Goal: Find contact information: Find contact information

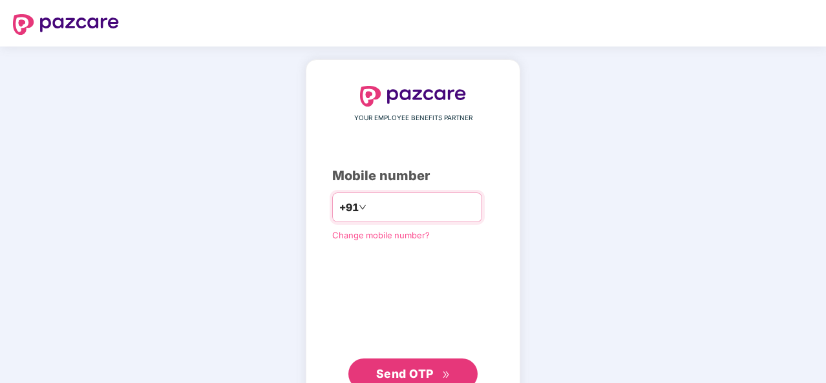
type input "**********"
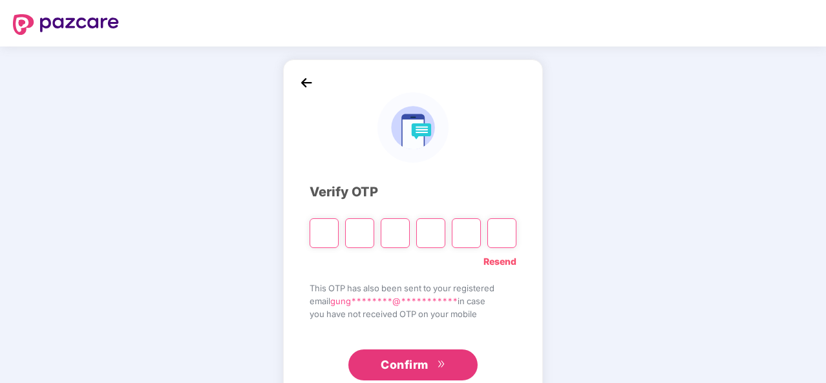
type input "*"
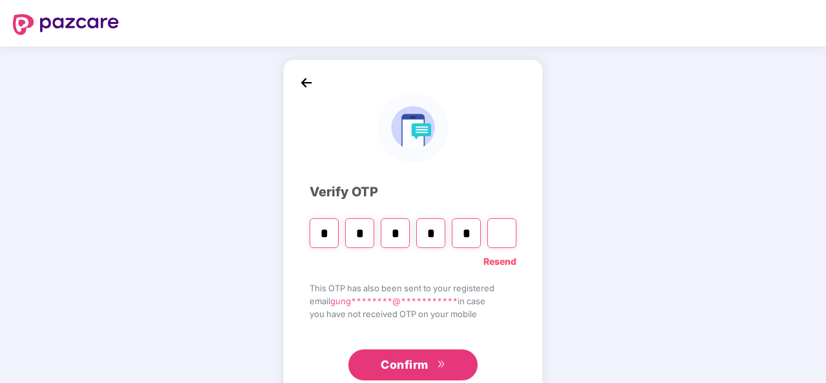
type input "*"
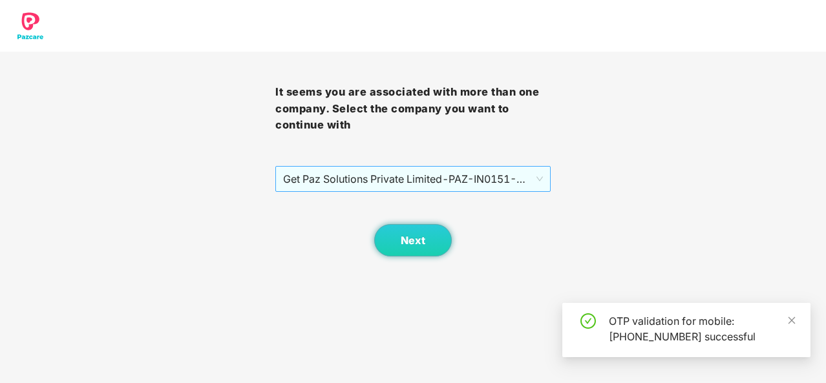
click at [420, 178] on span "Get Paz Solutions Private Limited - PAZ-IN0151 - EMPLOYEE" at bounding box center [413, 179] width 260 height 25
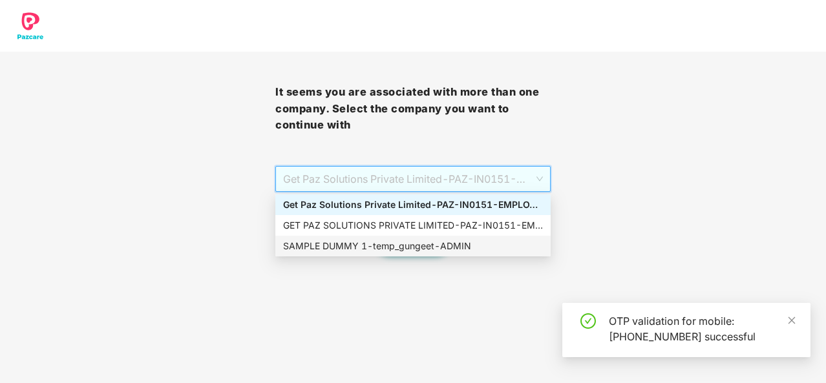
click at [417, 252] on div "SAMPLE DUMMY 1 - temp_gungeet - ADMIN" at bounding box center [413, 246] width 260 height 14
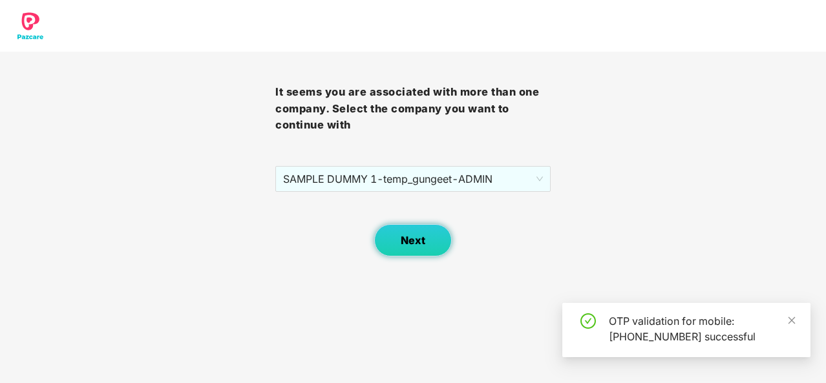
click at [409, 232] on button "Next" at bounding box center [413, 240] width 78 height 32
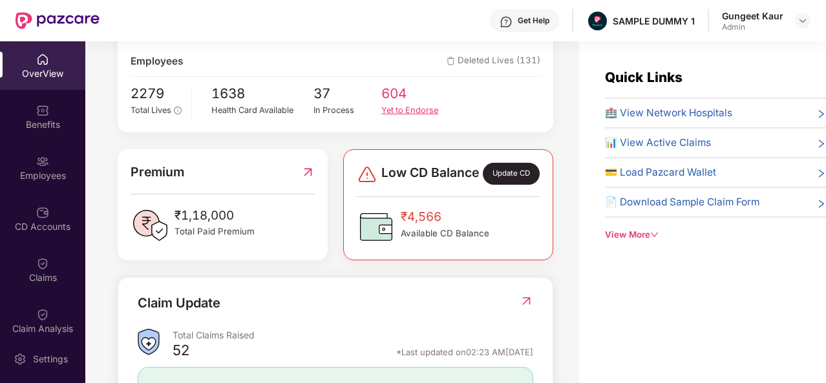
scroll to position [238, 0]
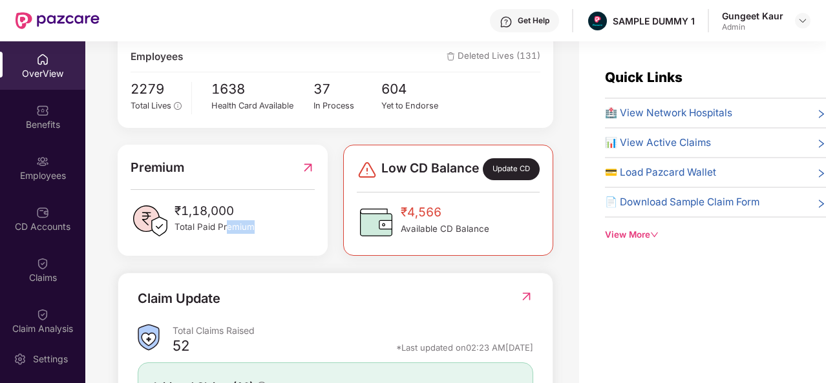
drag, startPoint x: 253, startPoint y: 237, endPoint x: 227, endPoint y: 235, distance: 26.0
click at [227, 235] on div "₹1,18,000 Total Paid Premium" at bounding box center [222, 221] width 183 height 39
click at [227, 234] on span "Total Paid Premium" at bounding box center [214, 227] width 80 height 14
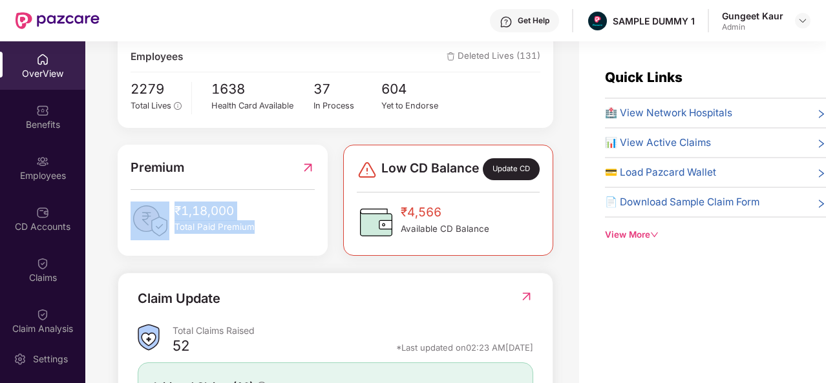
drag, startPoint x: 255, startPoint y: 238, endPoint x: 172, endPoint y: 223, distance: 84.0
click at [172, 223] on div "₹1,18,000 Total Paid Premium" at bounding box center [222, 221] width 183 height 39
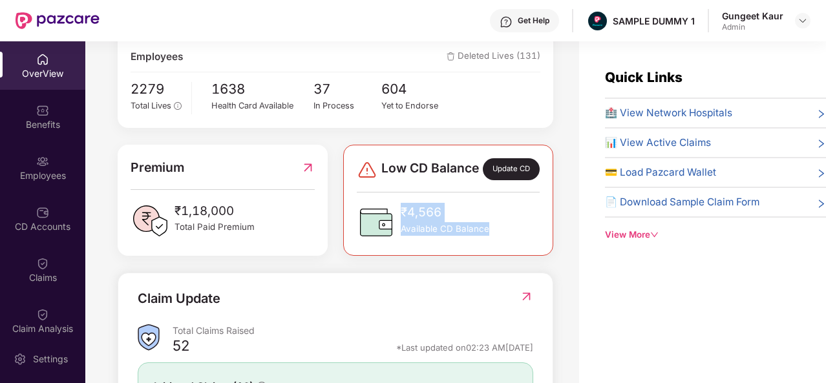
drag, startPoint x: 494, startPoint y: 239, endPoint x: 399, endPoint y: 218, distance: 96.7
click at [399, 218] on div "₹4,566 Available CD Balance" at bounding box center [448, 222] width 182 height 39
click at [399, 218] on div "₹4,566 Available CD Balance" at bounding box center [423, 222] width 132 height 39
drag, startPoint x: 401, startPoint y: 220, endPoint x: 486, endPoint y: 235, distance: 86.6
click at [486, 235] on div "₹4,566 Available CD Balance" at bounding box center [445, 222] width 89 height 39
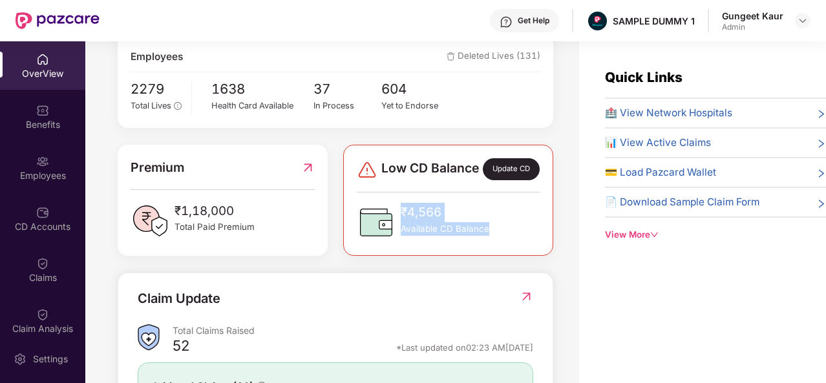
click at [486, 235] on span "Available CD Balance" at bounding box center [445, 229] width 89 height 14
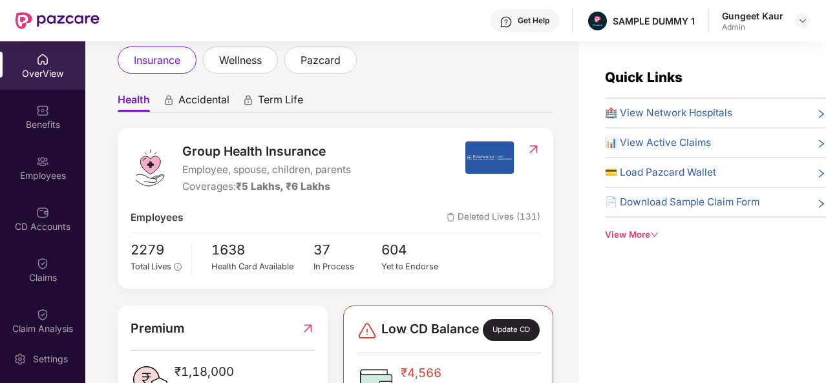
scroll to position [40, 0]
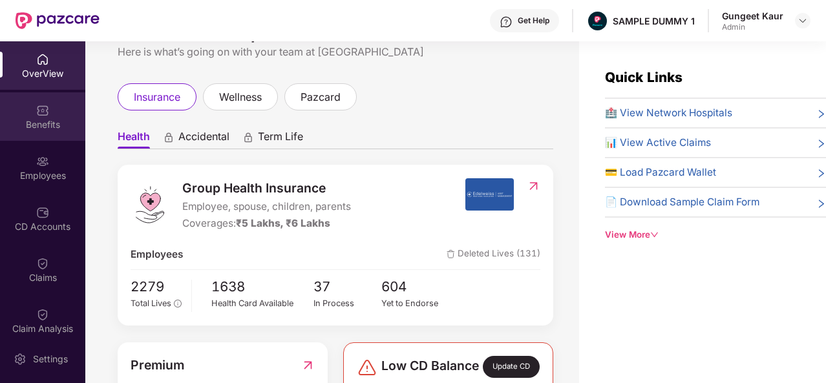
click at [39, 129] on div "Benefits" at bounding box center [42, 124] width 85 height 13
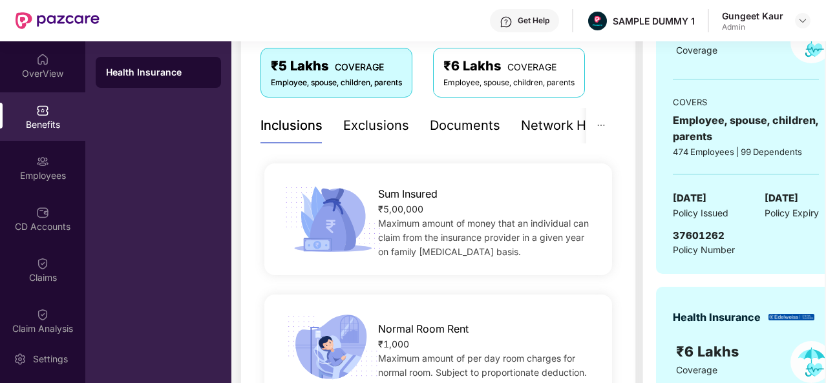
scroll to position [214, 0]
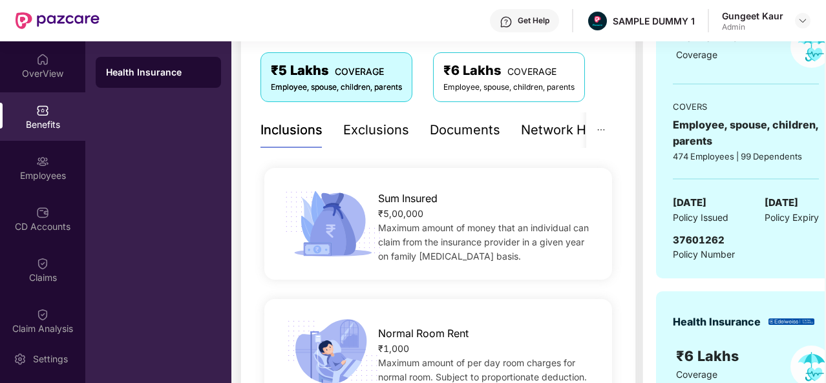
click at [365, 133] on div "Exclusions" at bounding box center [376, 130] width 66 height 20
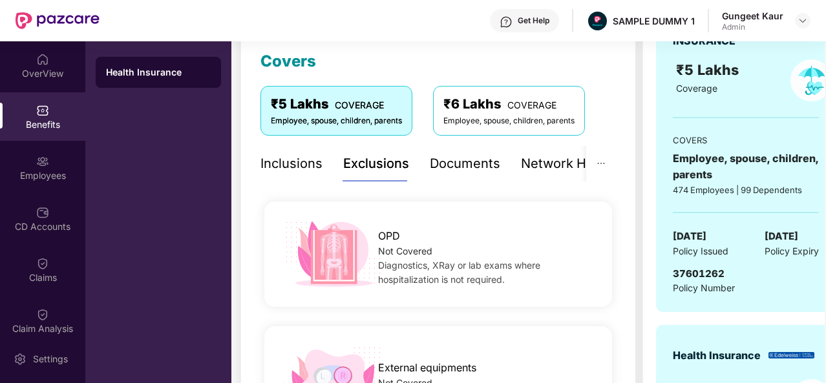
scroll to position [165, 0]
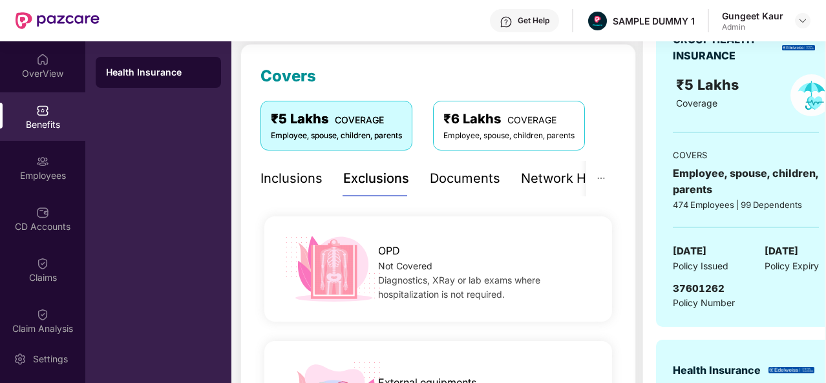
click at [303, 180] on div "Inclusions" at bounding box center [291, 179] width 62 height 20
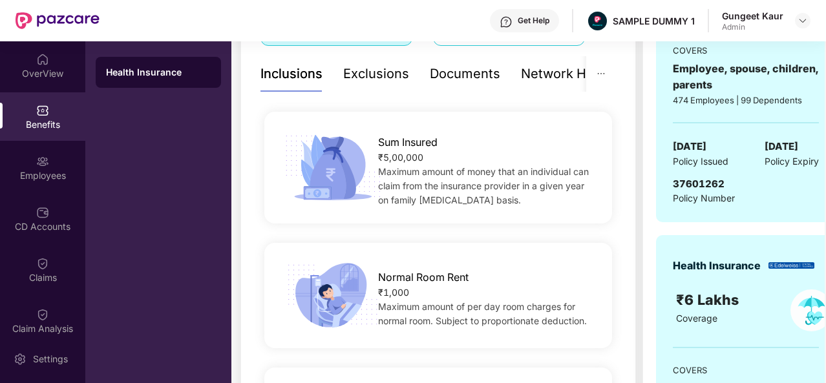
scroll to position [199, 0]
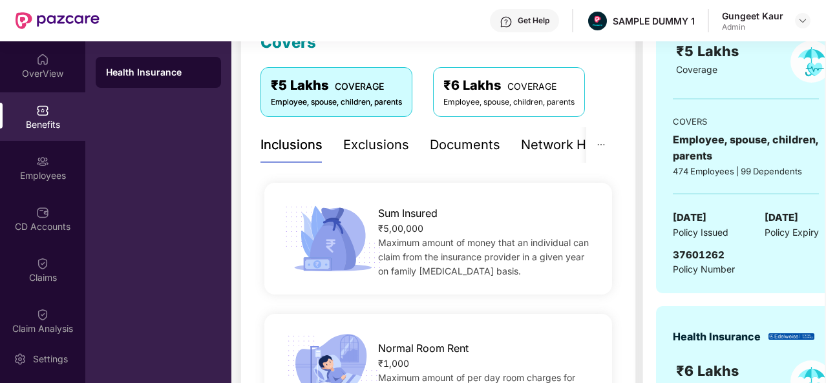
click at [494, 141] on div "Documents" at bounding box center [465, 145] width 70 height 20
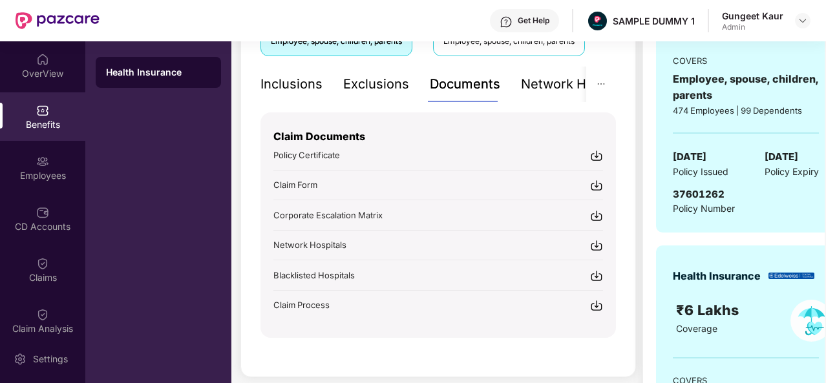
scroll to position [263, 0]
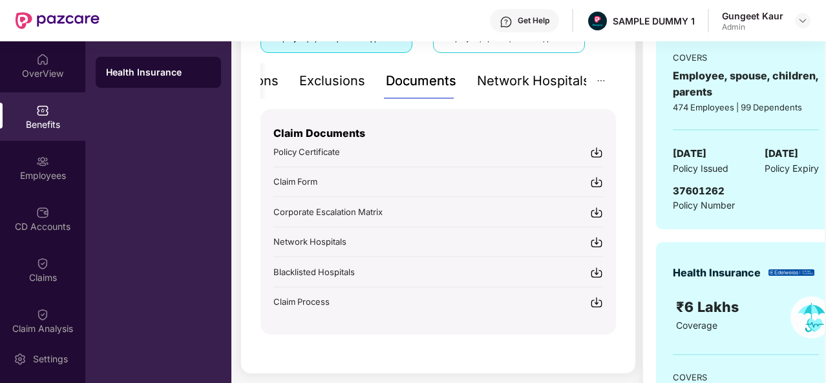
click at [558, 72] on div "Network Hospitals" at bounding box center [533, 81] width 113 height 20
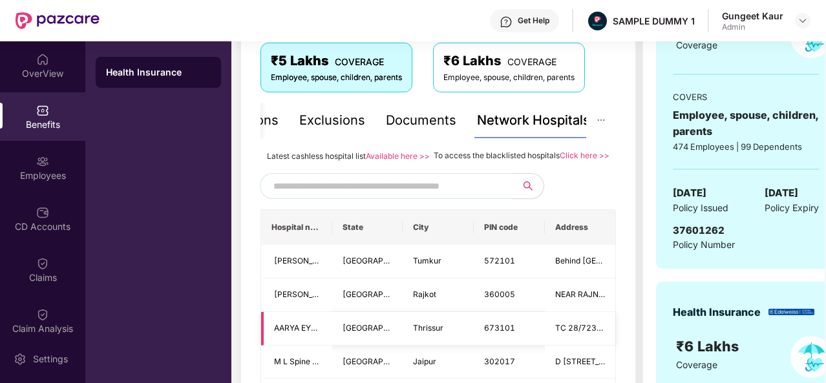
scroll to position [214, 0]
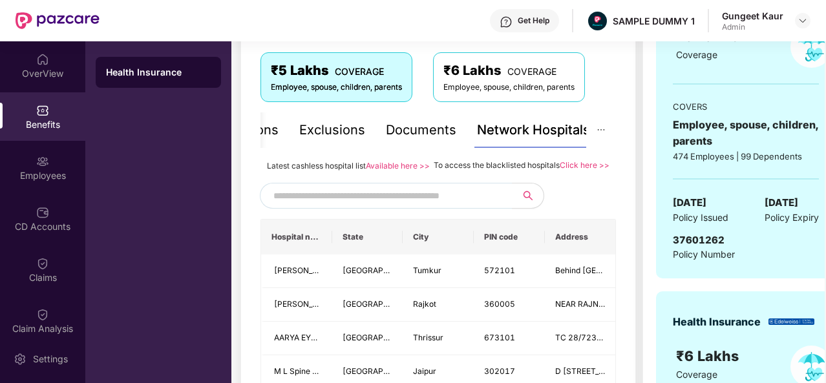
click at [351, 205] on input "text" at bounding box center [383, 195] width 221 height 19
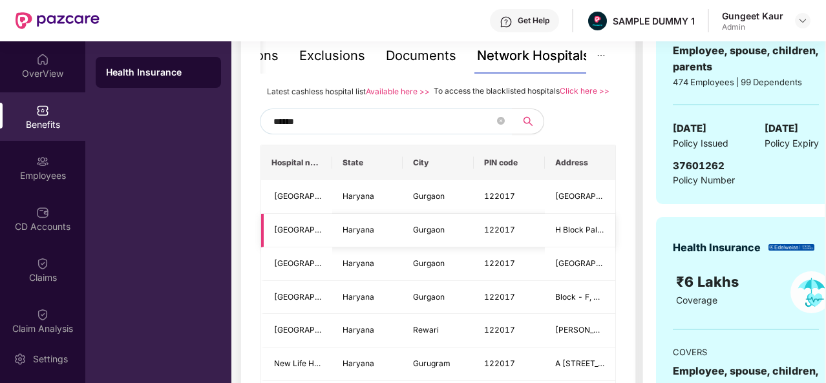
scroll to position [287, 0]
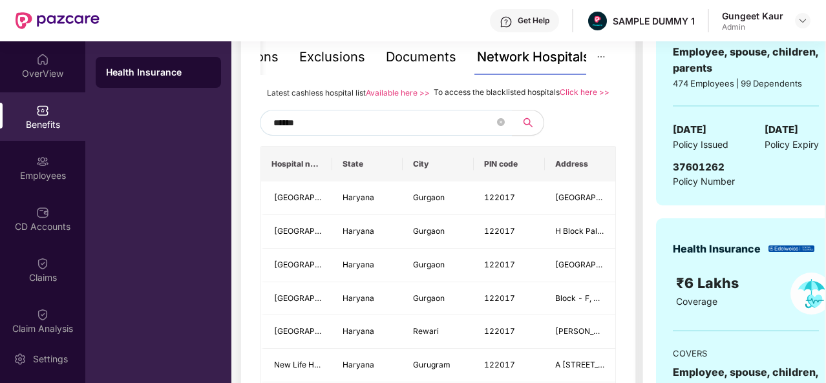
type input "******"
drag, startPoint x: 495, startPoint y: 134, endPoint x: 503, endPoint y: 137, distance: 8.8
click at [503, 136] on span "******" at bounding box center [386, 123] width 252 height 26
click at [503, 126] on icon "close-circle" at bounding box center [501, 122] width 8 height 8
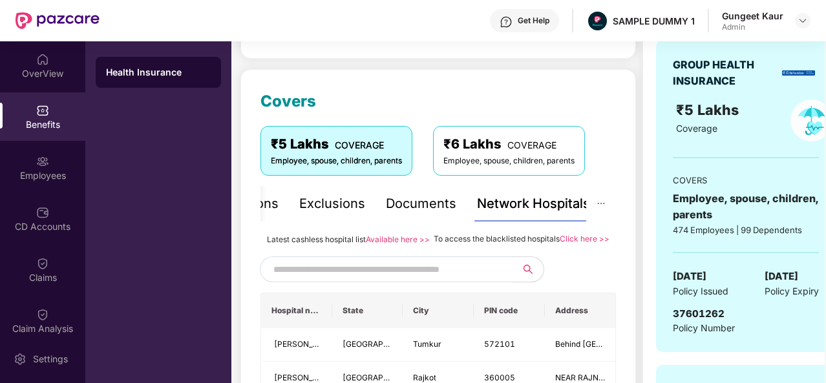
scroll to position [135, 0]
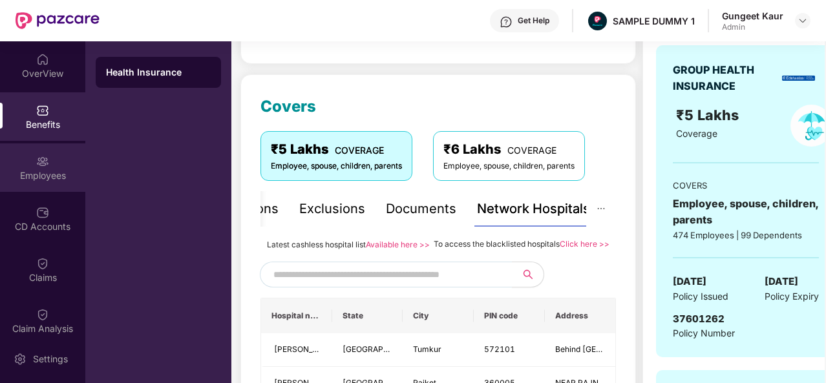
click at [14, 180] on div "Employees" at bounding box center [42, 175] width 85 height 13
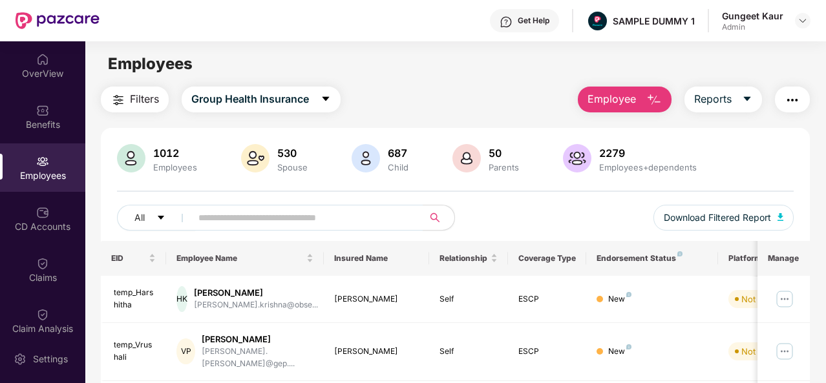
click at [650, 97] on img "button" at bounding box center [654, 100] width 16 height 16
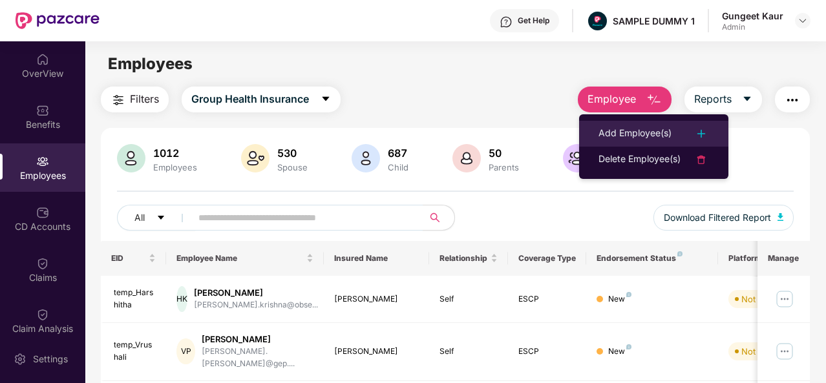
click at [640, 129] on div "Add Employee(s)" at bounding box center [634, 134] width 73 height 16
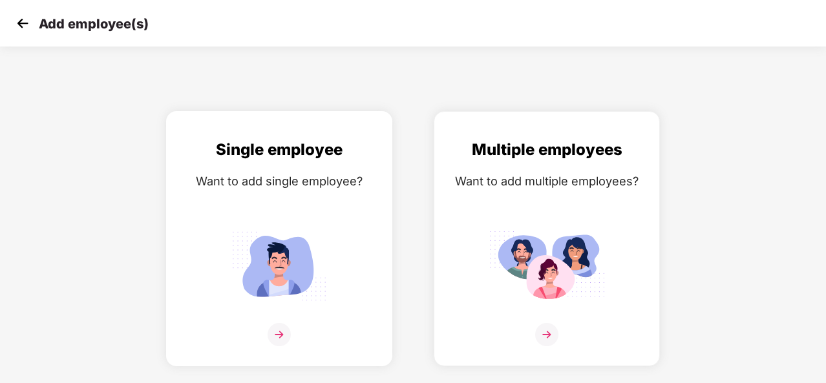
click at [322, 223] on div "Single employee Want to add single employee?" at bounding box center [279, 250] width 199 height 225
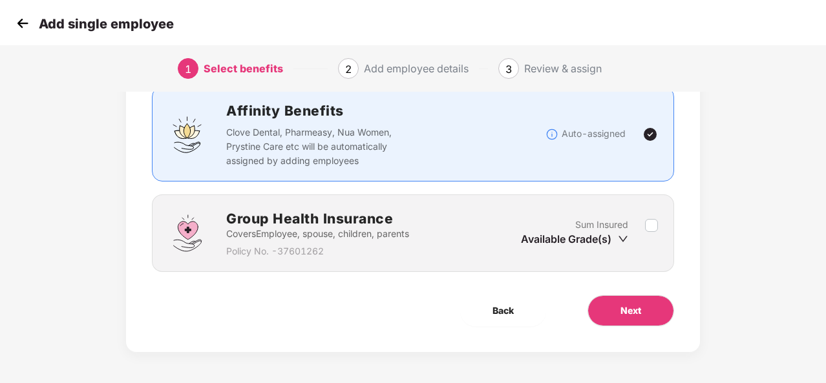
scroll to position [93, 1]
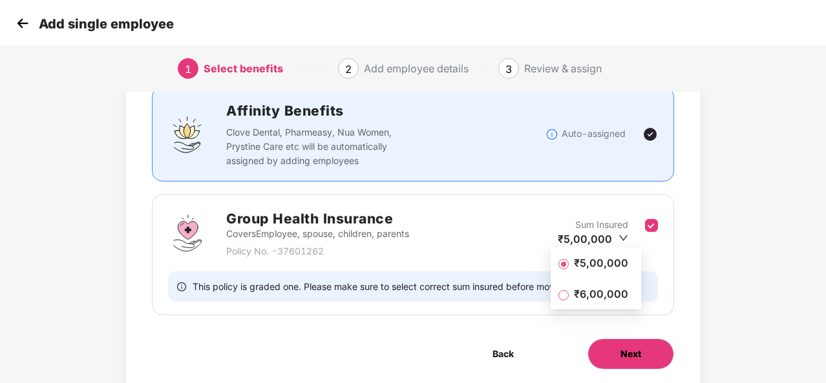
click at [634, 347] on span "Next" at bounding box center [630, 354] width 21 height 14
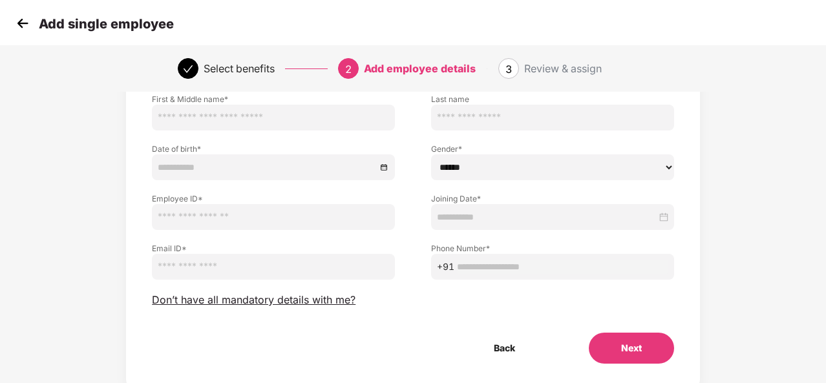
scroll to position [134, 1]
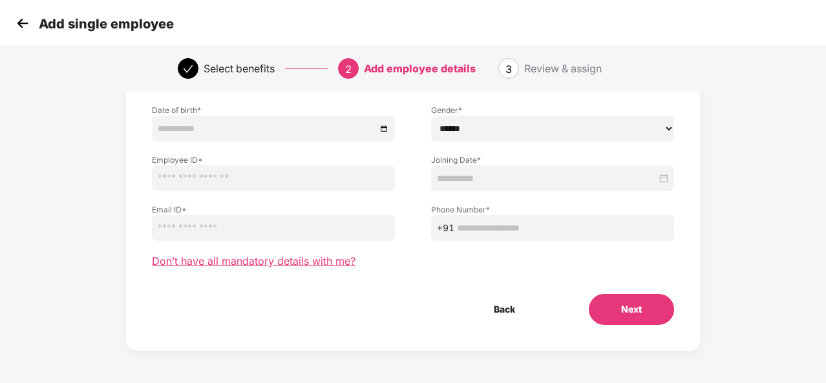
click at [322, 258] on span "Don’t have all mandatory details with me?" at bounding box center [254, 262] width 204 height 14
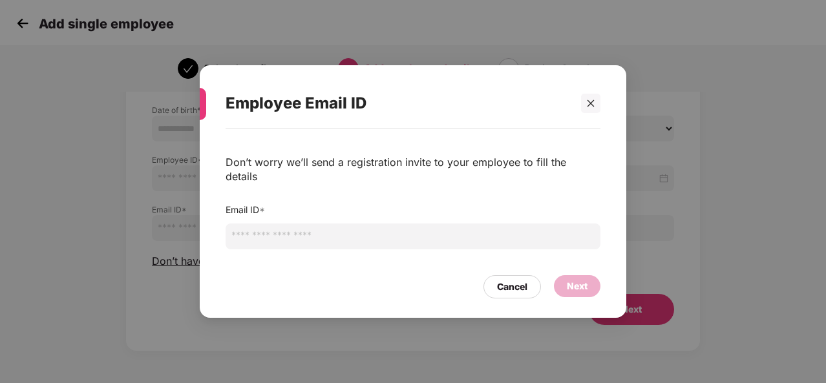
click at [293, 236] on input "email" at bounding box center [412, 237] width 375 height 26
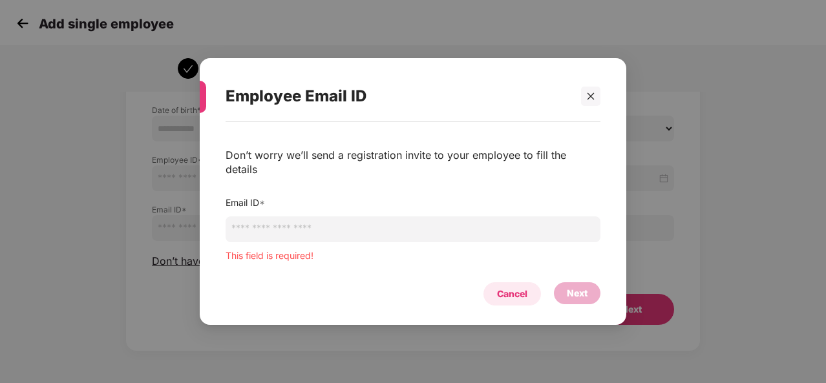
click at [523, 287] on div "Cancel" at bounding box center [512, 294] width 30 height 14
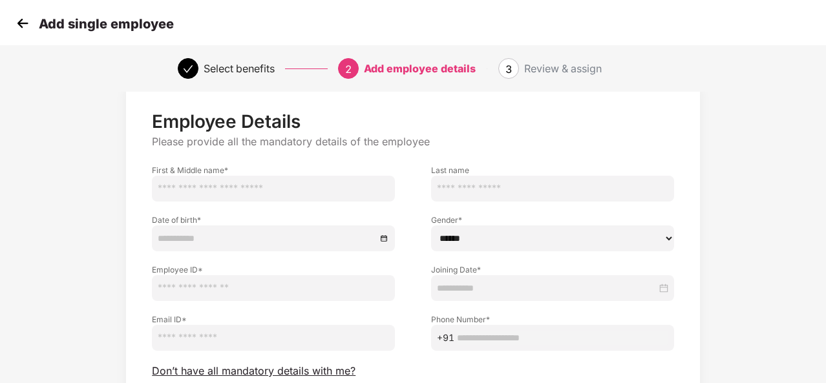
scroll to position [24, 1]
click at [17, 20] on img at bounding box center [22, 23] width 19 height 19
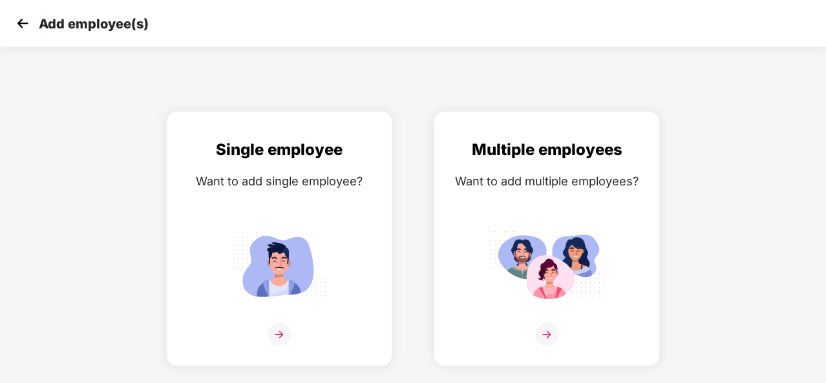
click at [26, 25] on img at bounding box center [22, 23] width 19 height 19
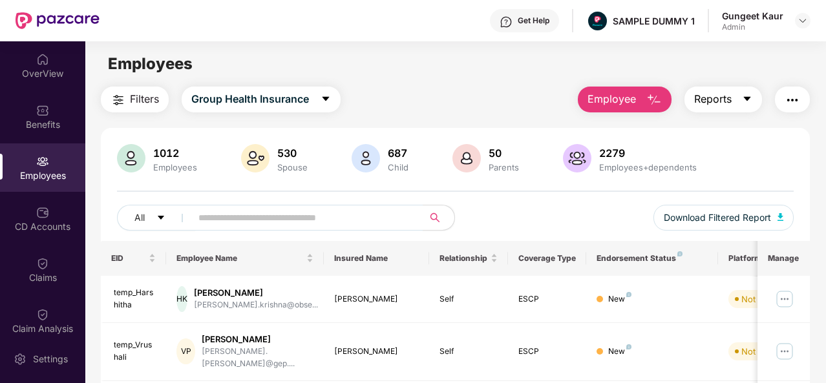
click at [730, 89] on button "Reports" at bounding box center [723, 100] width 78 height 26
click at [796, 105] on img "button" at bounding box center [792, 100] width 16 height 16
click at [465, 198] on div "1012 Employees 530 Spouse 687 Child 50 Parents 2279 Employees+dependents All Do…" at bounding box center [455, 192] width 709 height 97
click at [6, 231] on div "CD Accounts" at bounding box center [42, 226] width 85 height 13
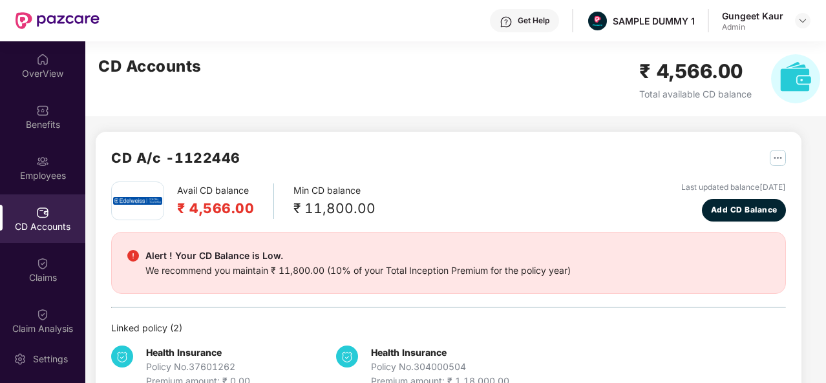
scroll to position [35, 0]
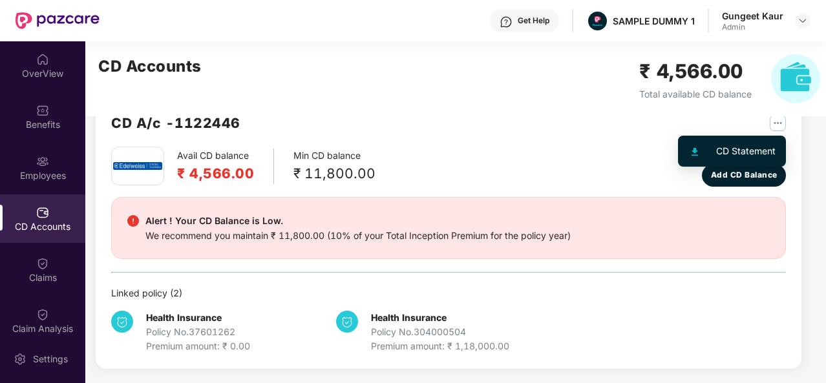
click at [779, 118] on img "button" at bounding box center [777, 123] width 16 height 16
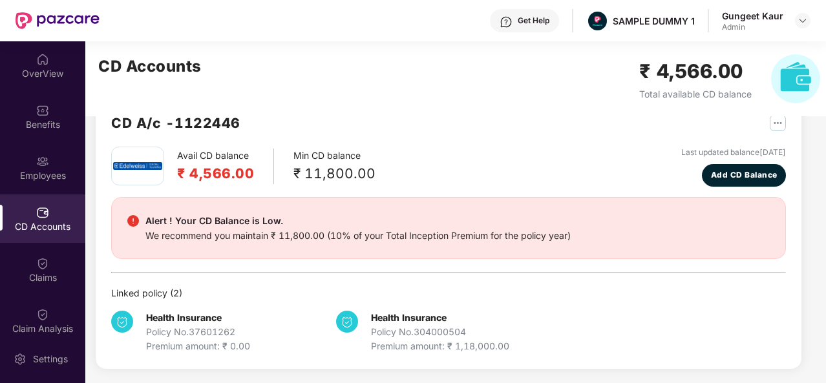
click at [359, 153] on div "Min CD balance ₹ 11,800.00" at bounding box center [334, 167] width 82 height 36
click at [5, 276] on div "Claims" at bounding box center [42, 277] width 85 height 13
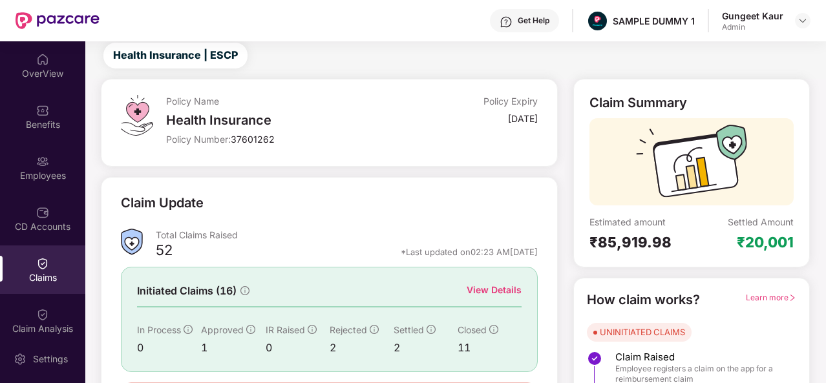
scroll to position [121, 0]
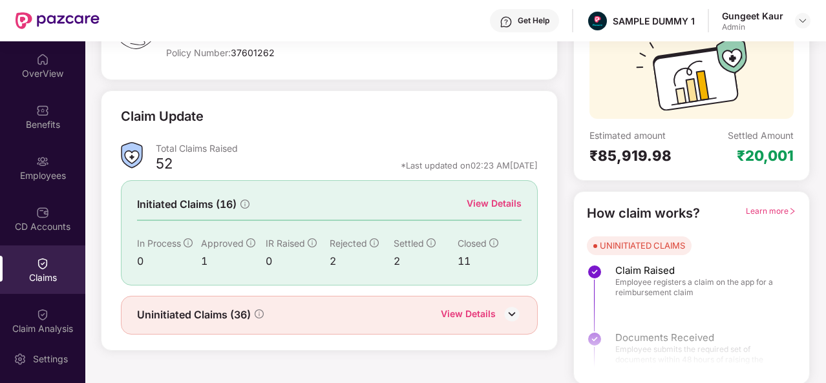
click at [513, 202] on div "View Details" at bounding box center [493, 203] width 55 height 14
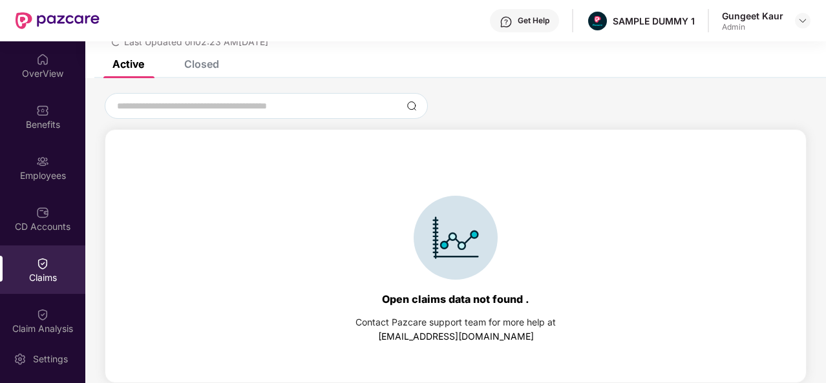
scroll to position [56, 0]
click at [207, 63] on div "Closed" at bounding box center [201, 64] width 35 height 13
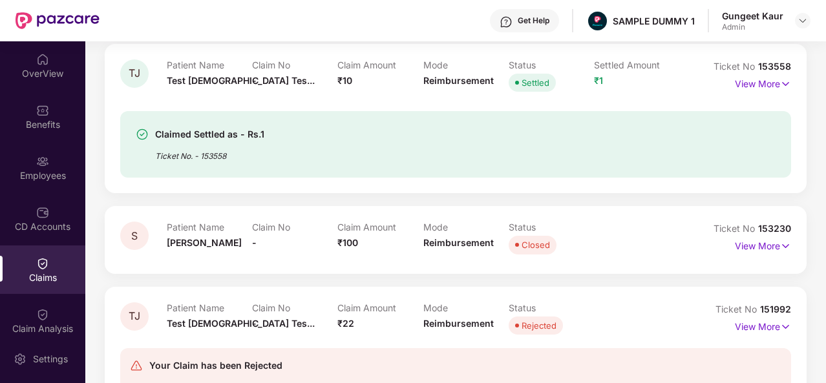
scroll to position [304, 0]
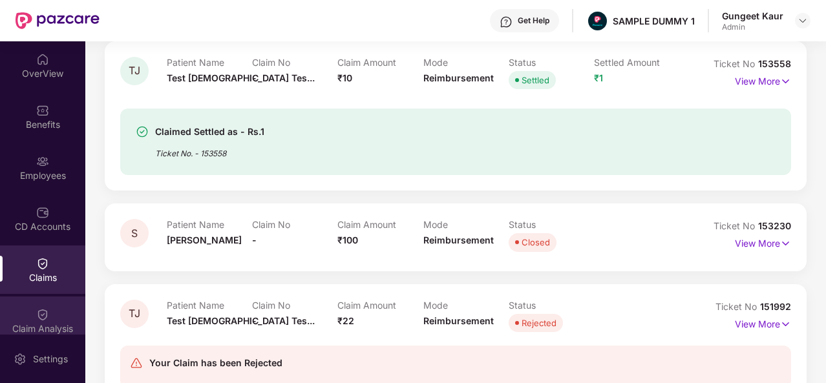
click at [36, 313] on img at bounding box center [42, 314] width 13 height 13
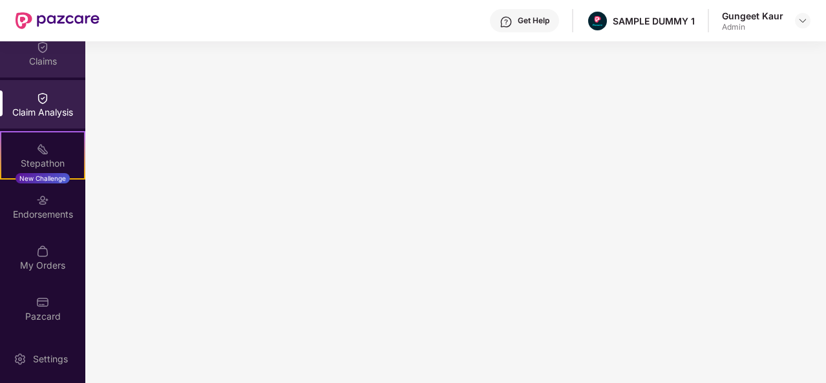
scroll to position [216, 0]
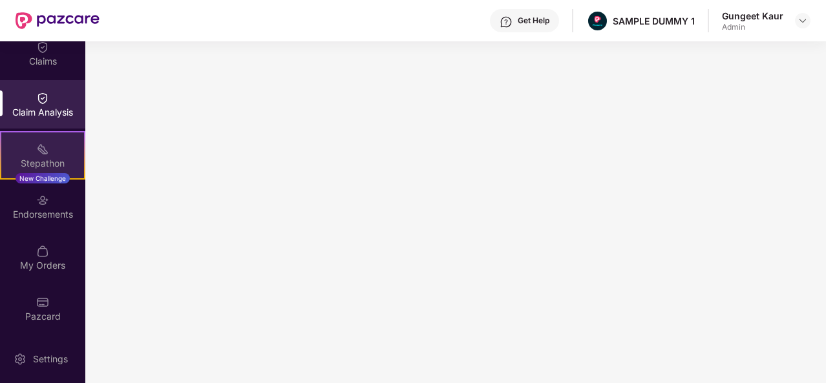
click at [45, 154] on img at bounding box center [42, 149] width 13 height 13
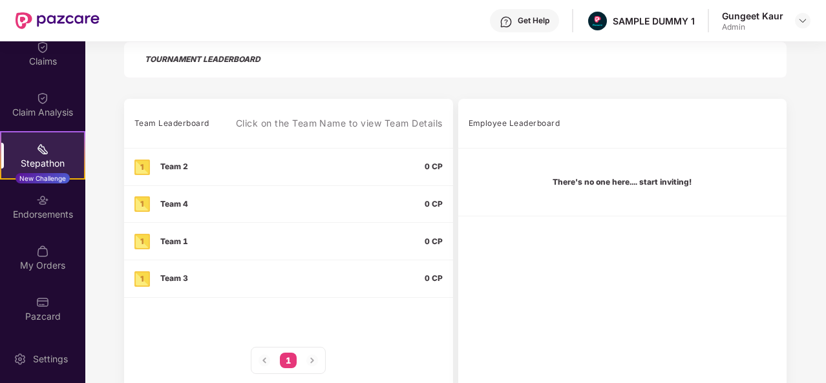
scroll to position [347, 0]
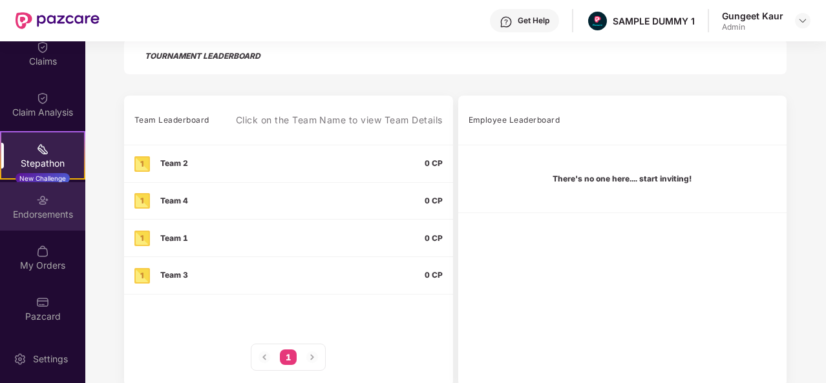
click at [59, 223] on div "Endorsements" at bounding box center [42, 206] width 85 height 48
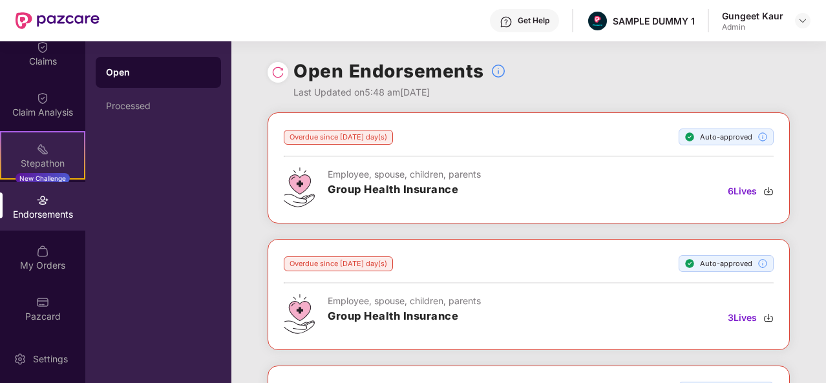
click at [28, 133] on div "Stepathon New Challenge" at bounding box center [42, 155] width 85 height 48
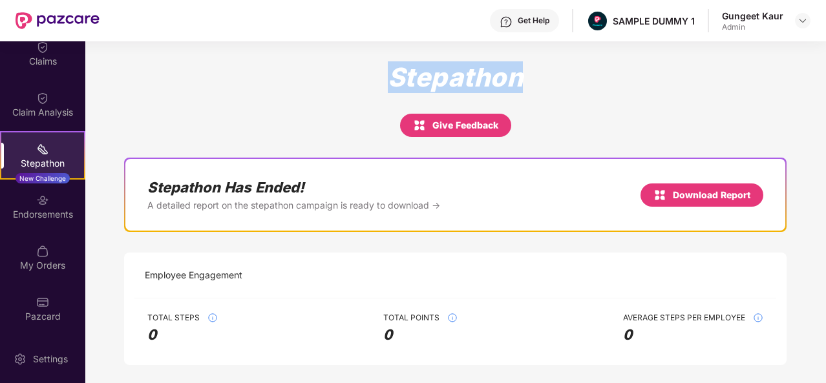
drag, startPoint x: 388, startPoint y: 72, endPoint x: 534, endPoint y: 81, distance: 146.3
click at [534, 81] on div "Stepathon Give Feedback" at bounding box center [455, 99] width 662 height 75
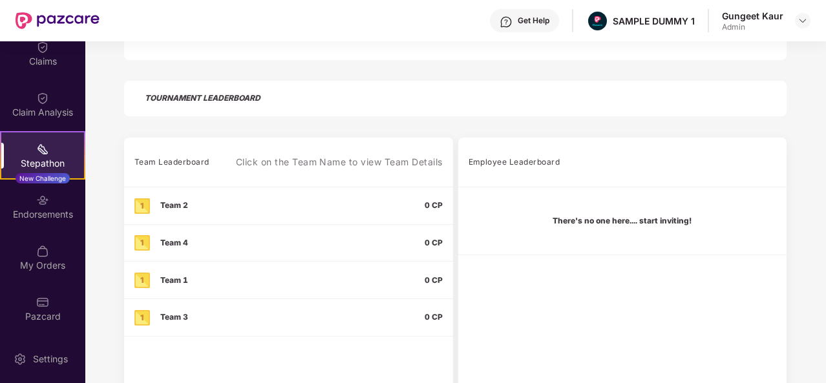
scroll to position [362, 0]
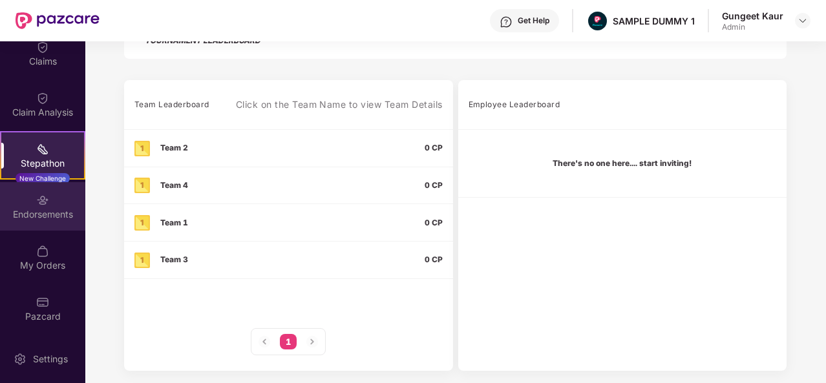
click at [36, 193] on div at bounding box center [42, 199] width 13 height 13
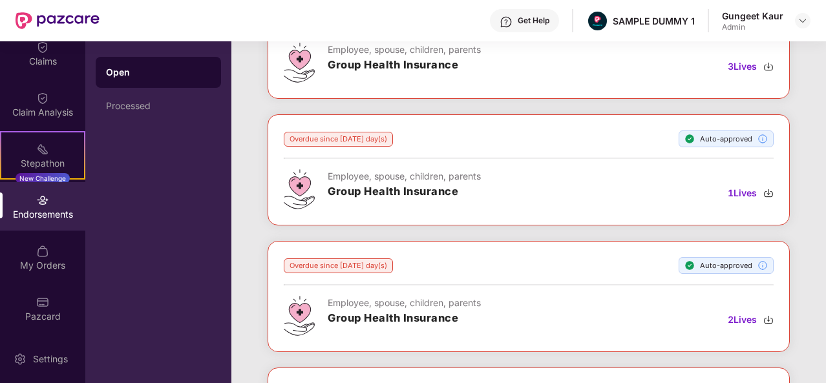
scroll to position [258, 0]
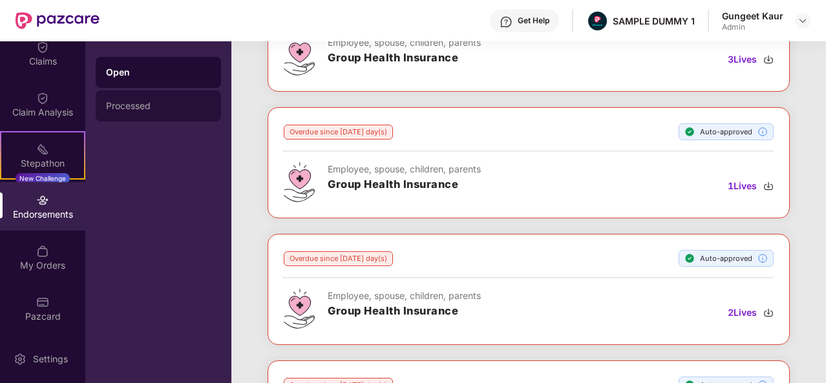
click at [184, 101] on div "Processed" at bounding box center [158, 106] width 105 height 10
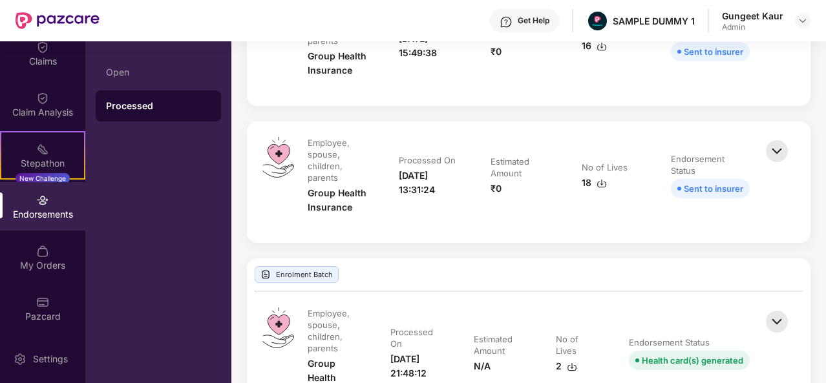
scroll to position [636, 0]
click at [28, 300] on div "Pazcard" at bounding box center [42, 308] width 85 height 48
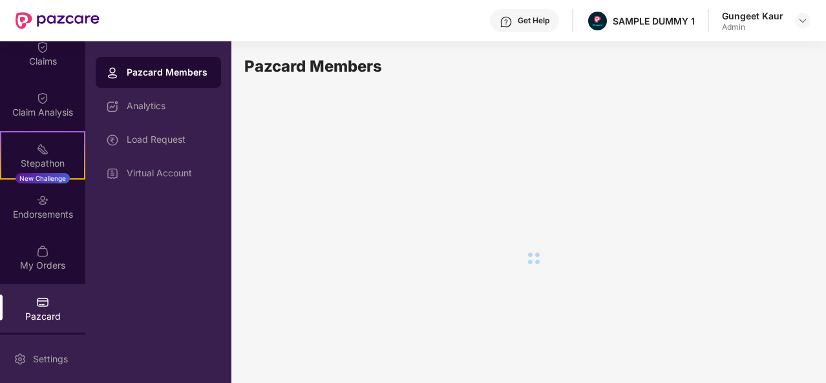
click at [50, 357] on div "Settings" at bounding box center [50, 359] width 43 height 13
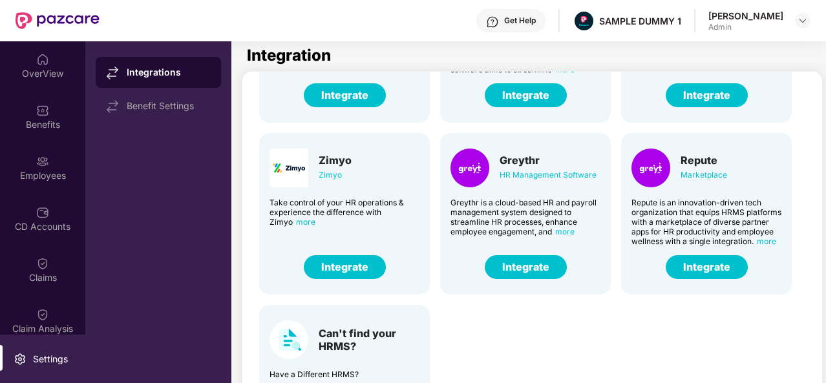
click at [536, 19] on div "Get Help" at bounding box center [520, 21] width 32 height 10
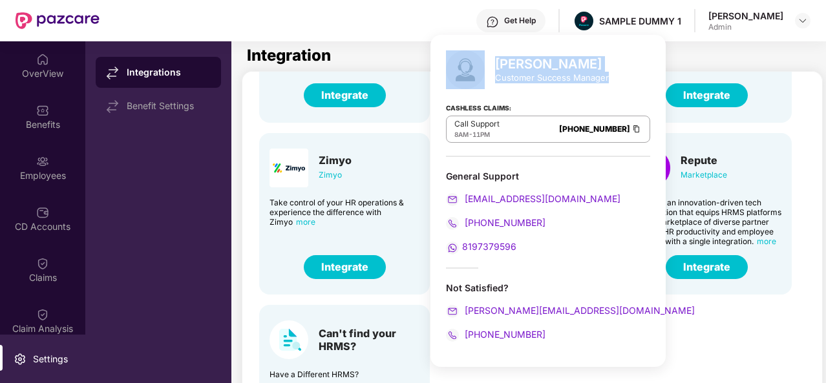
drag, startPoint x: 609, startPoint y: 79, endPoint x: 492, endPoint y: 67, distance: 116.9
click at [492, 67] on div "[PERSON_NAME] Customer Success Manager Cashless Claims: Call Support 8AM - 11PM…" at bounding box center [547, 201] width 235 height 332
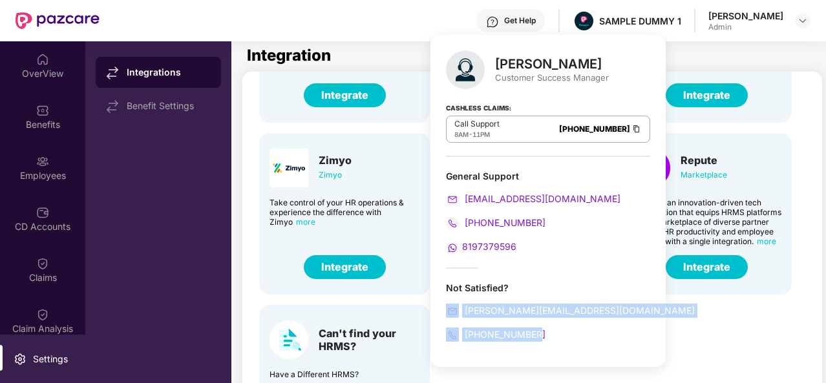
drag, startPoint x: 548, startPoint y: 330, endPoint x: 508, endPoint y: 273, distance: 69.0
click at [508, 273] on div "[PERSON_NAME] Customer Success Manager Cashless Claims: Call Support 8AM - 11PM…" at bounding box center [547, 201] width 235 height 332
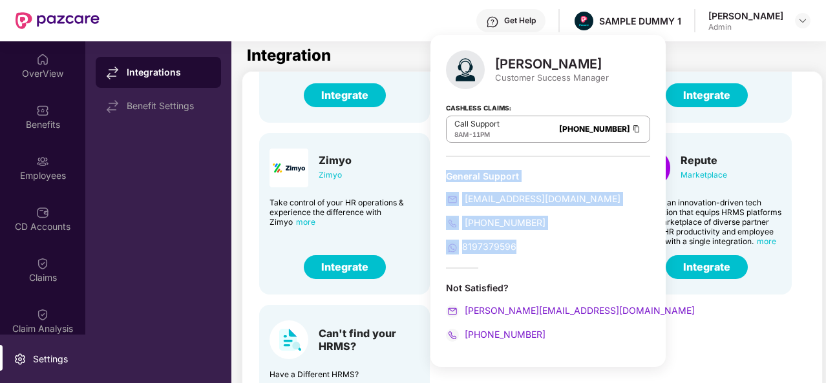
drag, startPoint x: 519, startPoint y: 245, endPoint x: 442, endPoint y: 179, distance: 101.8
click at [442, 179] on div "[PERSON_NAME] Customer Success Manager Cashless Claims: Call Support 8AM - 11PM…" at bounding box center [547, 201] width 235 height 332
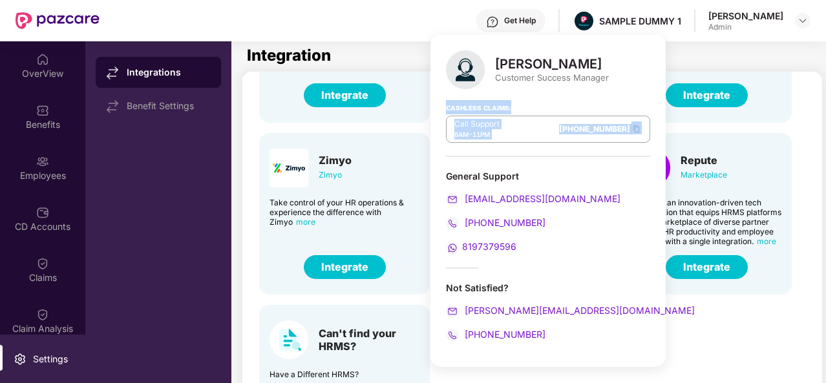
drag, startPoint x: 616, startPoint y: 137, endPoint x: 448, endPoint y: 110, distance: 170.8
click at [448, 110] on div "[PERSON_NAME] Customer Success Manager Cashless Claims: Call Support 8AM - 11PM…" at bounding box center [547, 201] width 235 height 332
click at [448, 110] on strong "Cashless Claims:" at bounding box center [478, 107] width 65 height 14
drag, startPoint x: 611, startPoint y: 136, endPoint x: 443, endPoint y: 107, distance: 170.5
click at [443, 107] on div "[PERSON_NAME] Customer Success Manager Cashless Claims: Call Support 8AM - 11PM…" at bounding box center [547, 201] width 235 height 332
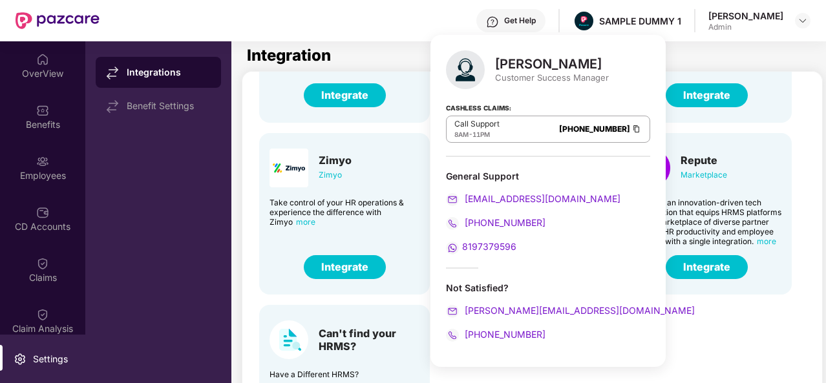
click at [443, 107] on div "[PERSON_NAME] Customer Success Manager Cashless Claims: Call Support 8AM - 11PM…" at bounding box center [547, 201] width 235 height 332
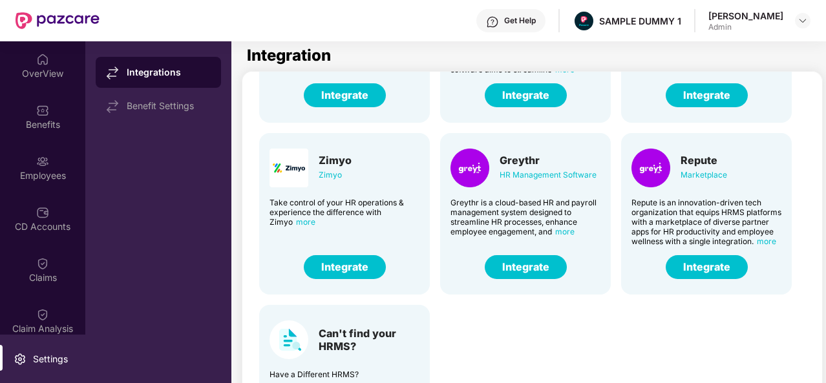
click at [416, 62] on div "Integration" at bounding box center [529, 56] width 565 height 16
click at [45, 123] on div "Benefits" at bounding box center [42, 124] width 85 height 13
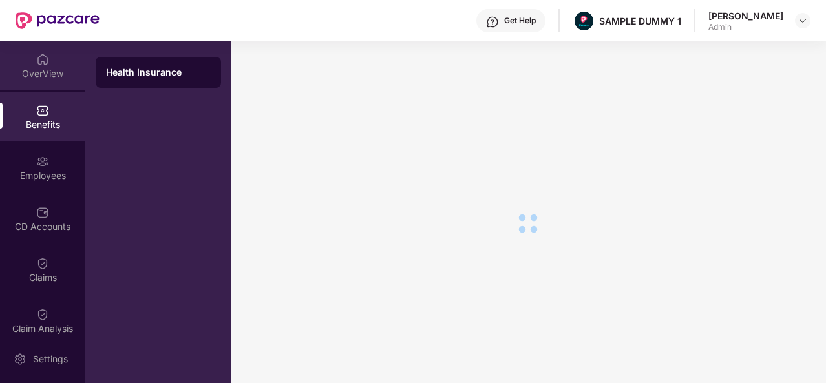
click at [45, 79] on div "OverView" at bounding box center [42, 73] width 85 height 13
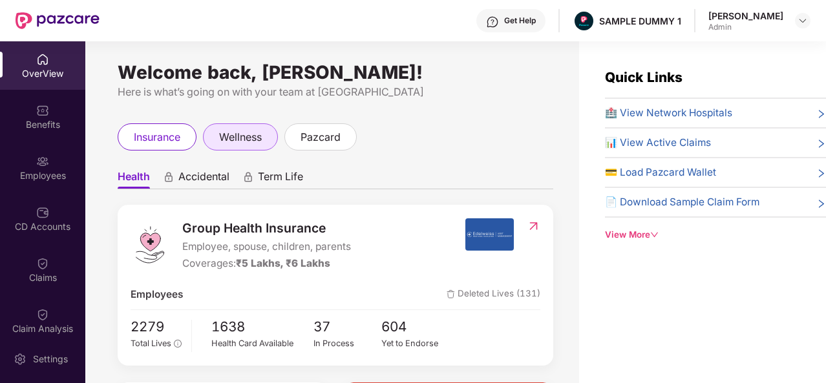
click at [264, 134] on div "wellness" at bounding box center [240, 136] width 75 height 27
